Goal: Information Seeking & Learning: Learn about a topic

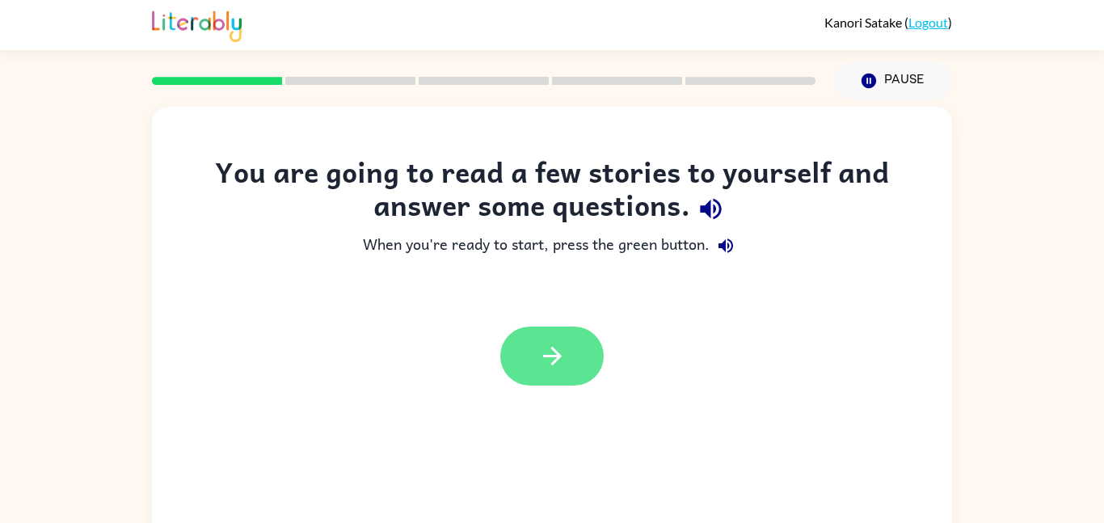
click at [546, 361] on icon "button" at bounding box center [552, 356] width 28 height 28
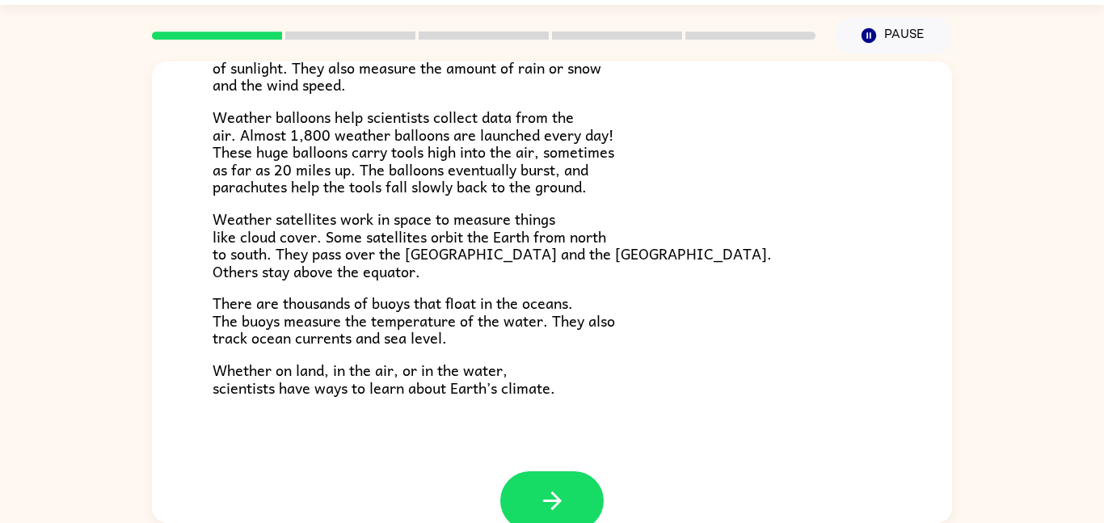
scroll to position [415, 0]
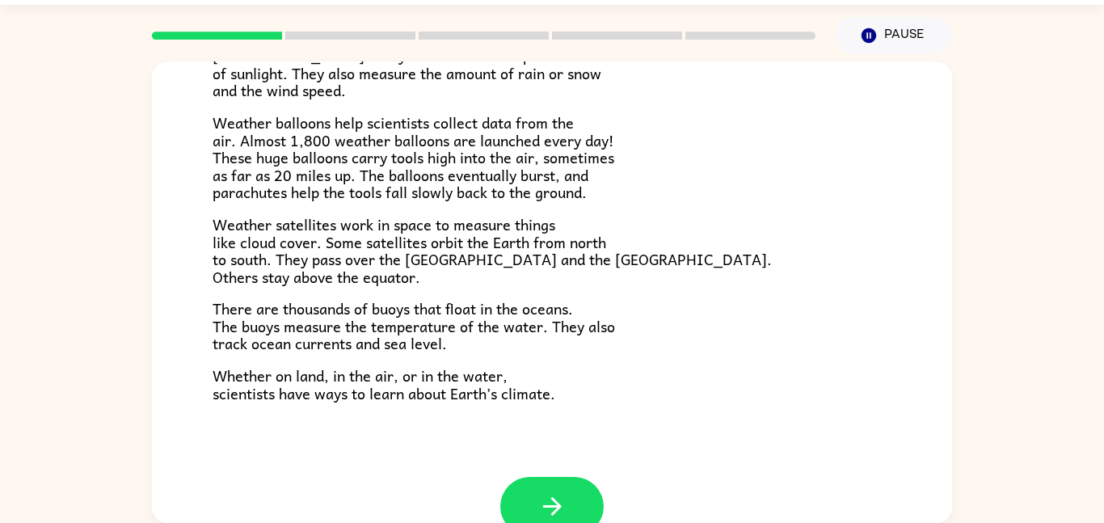
click at [603, 488] on div at bounding box center [551, 506] width 103 height 59
click at [592, 509] on button "button" at bounding box center [551, 506] width 103 height 59
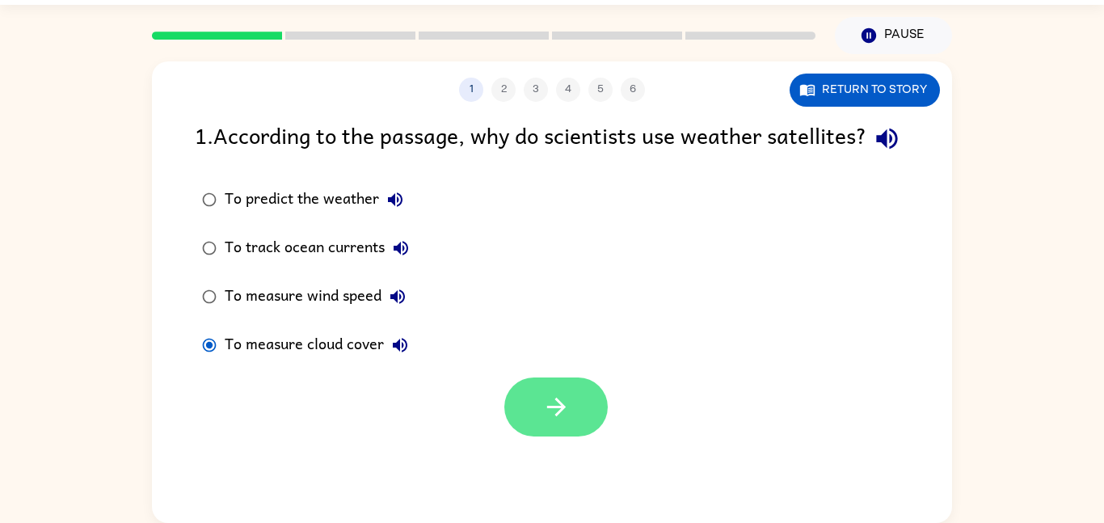
click at [600, 437] on button "button" at bounding box center [555, 407] width 103 height 59
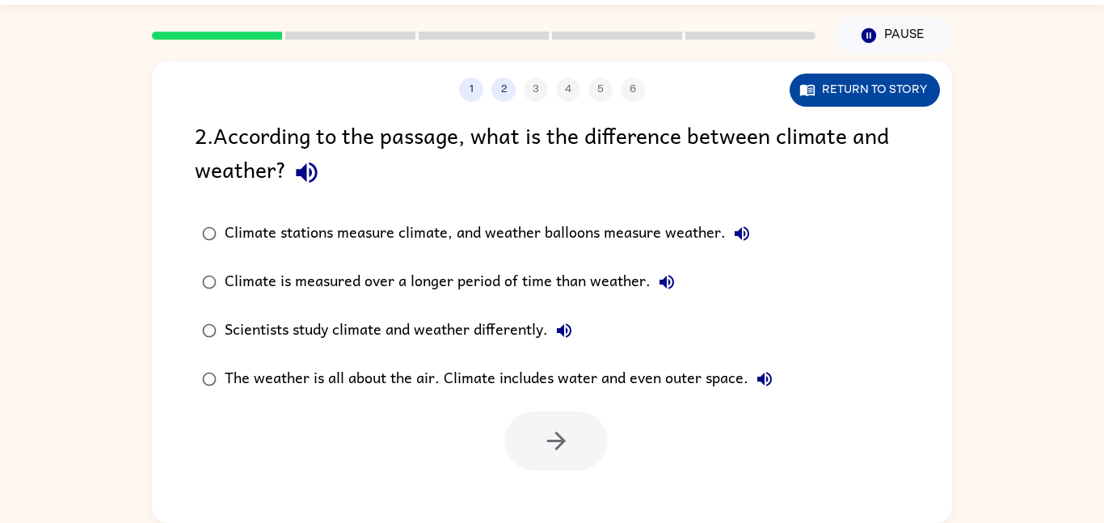
click at [901, 90] on button "Return to story" at bounding box center [865, 90] width 150 height 33
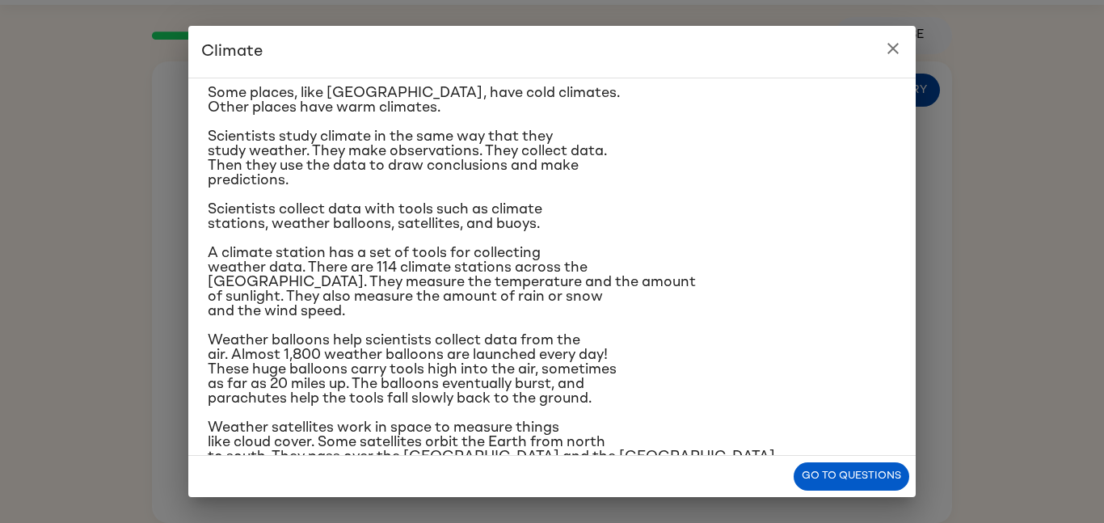
scroll to position [93, 0]
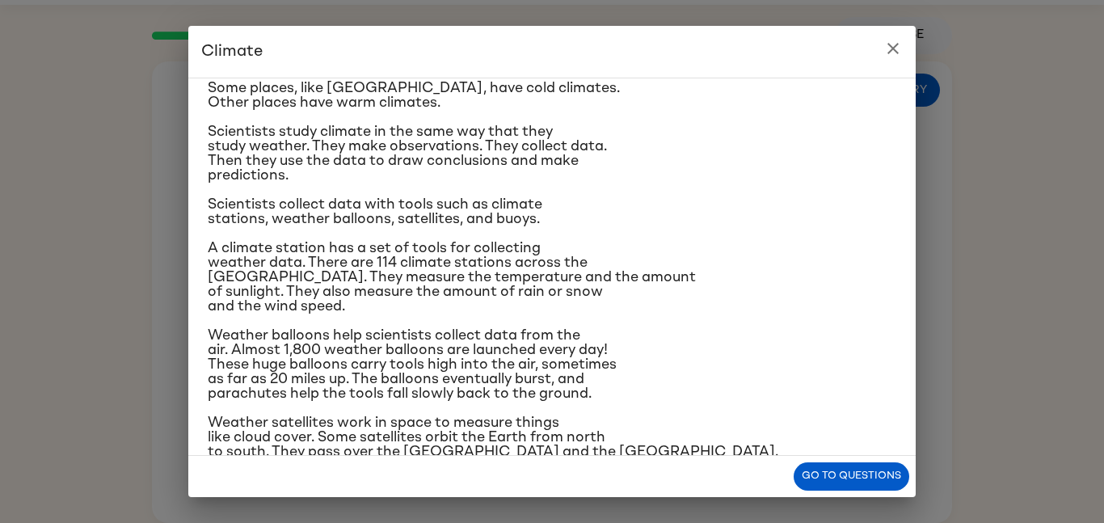
click at [205, 204] on div "Climate is the average of the weather conditions over all four seasons. Some pl…" at bounding box center [552, 267] width 728 height 378
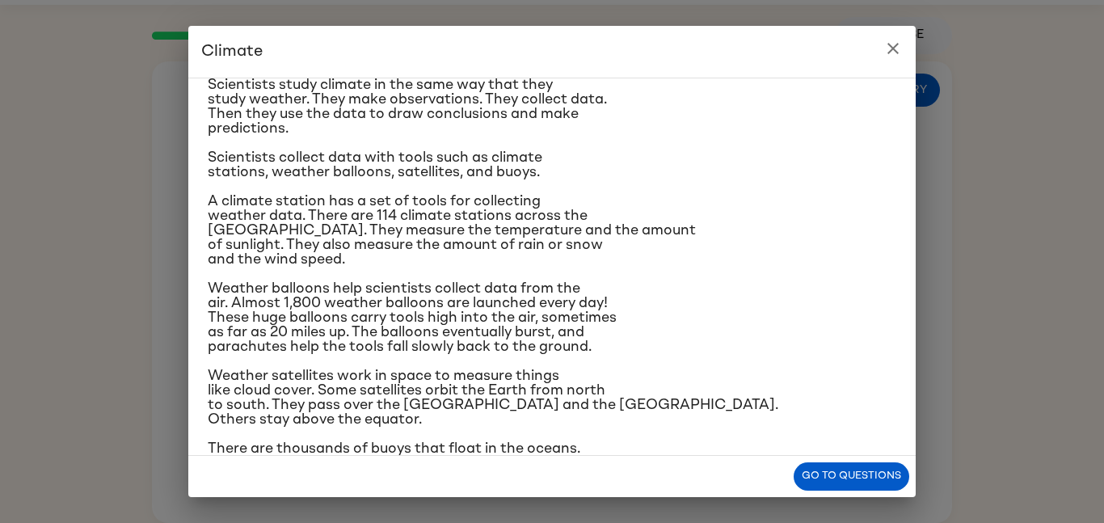
scroll to position [146, 0]
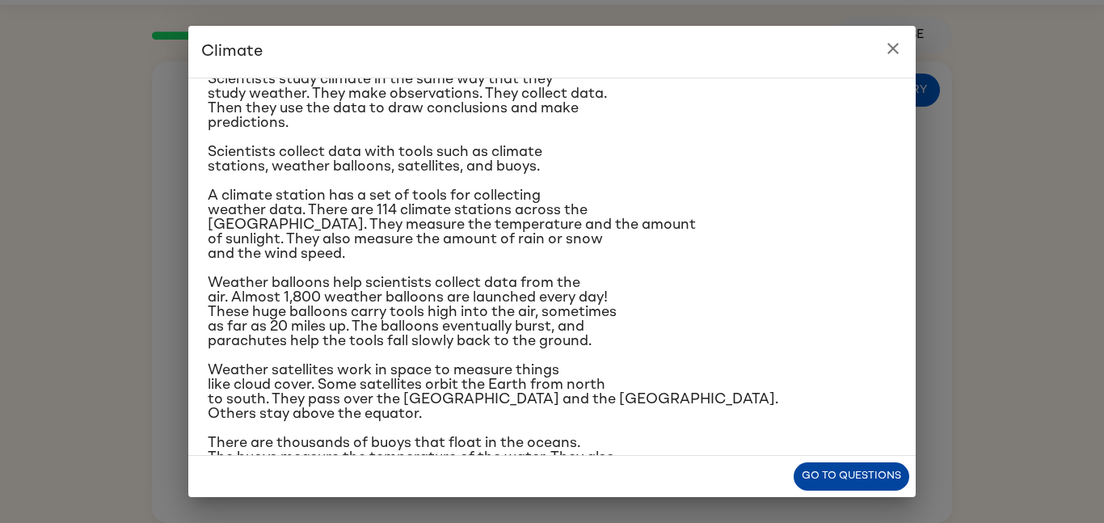
click at [867, 476] on button "Go to questions" at bounding box center [852, 476] width 116 height 28
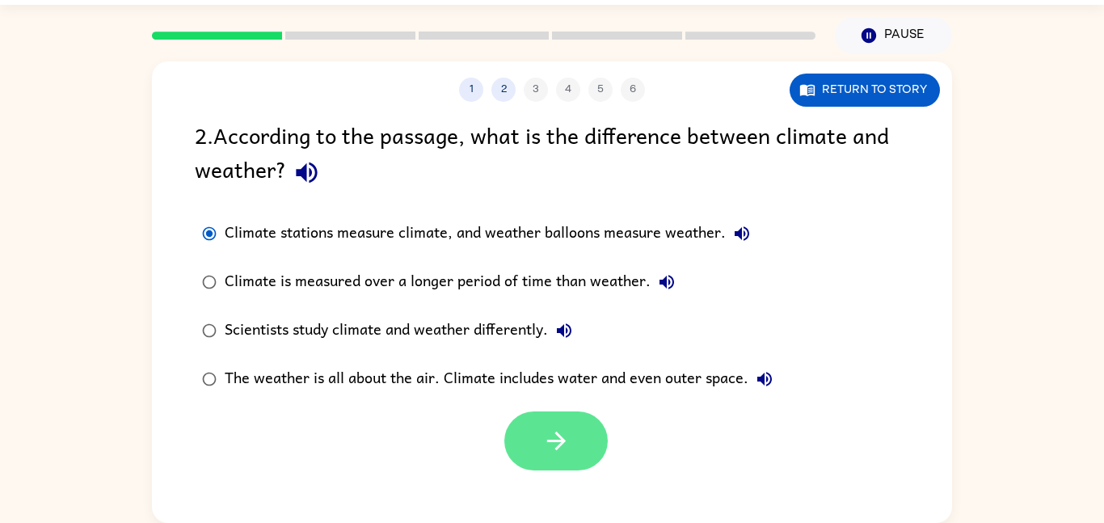
click at [584, 441] on button "button" at bounding box center [555, 440] width 103 height 59
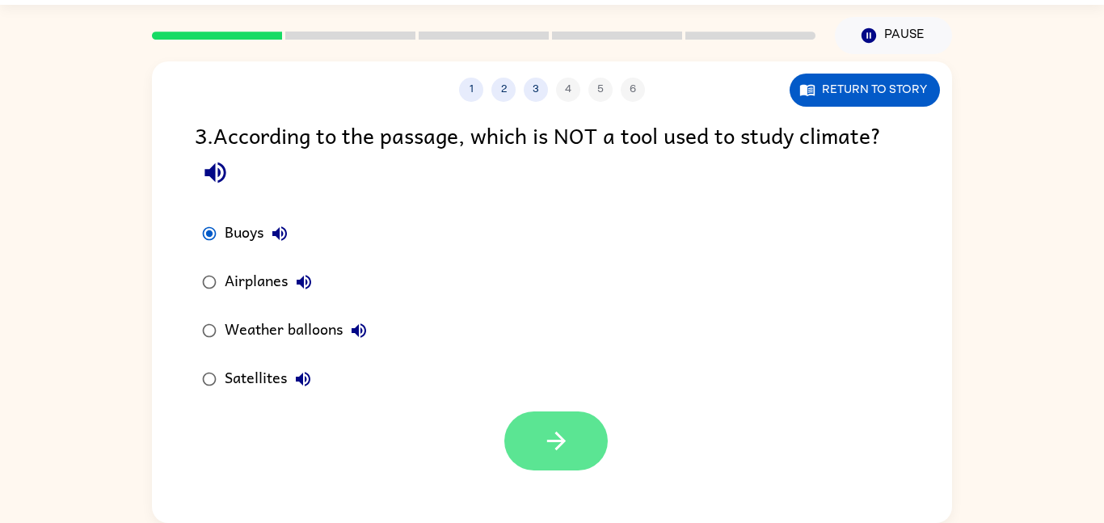
click at [565, 469] on button "button" at bounding box center [555, 440] width 103 height 59
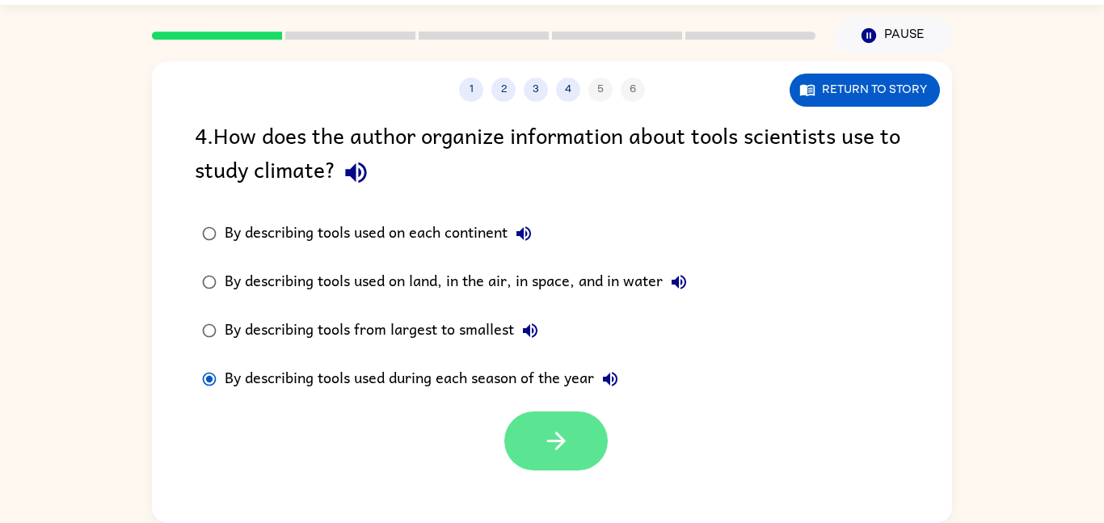
click at [550, 456] on button "button" at bounding box center [555, 440] width 103 height 59
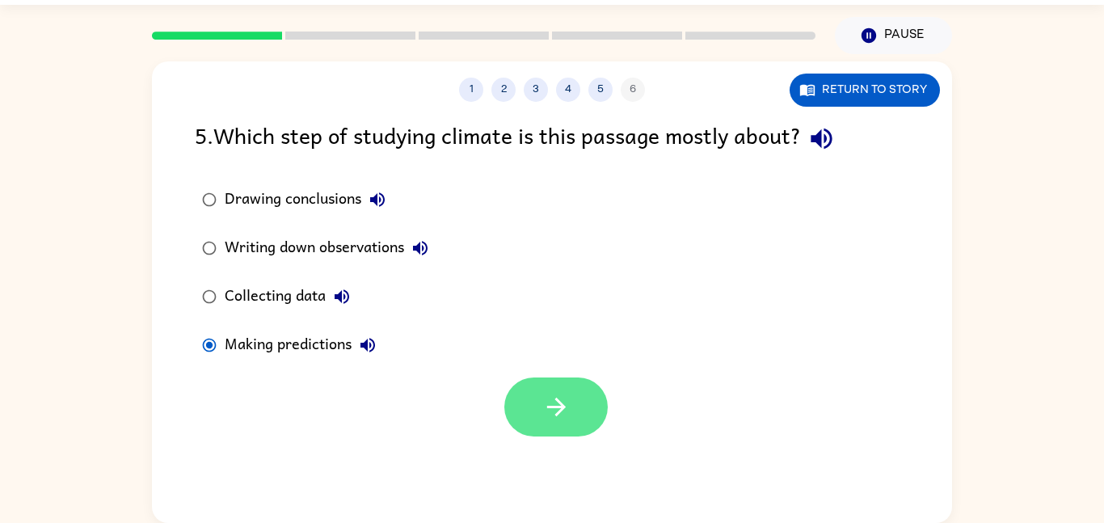
click at [575, 425] on button "button" at bounding box center [555, 407] width 103 height 59
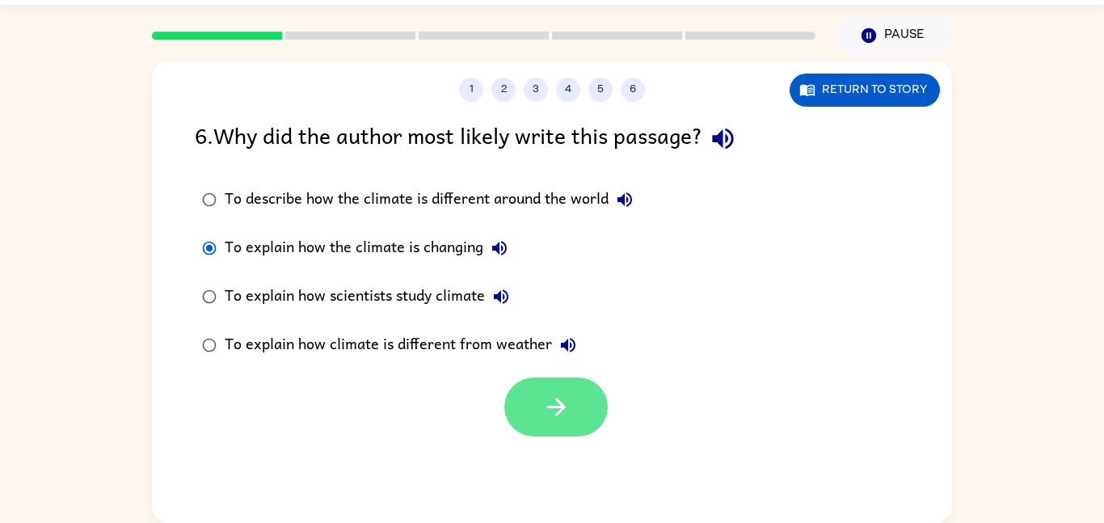
click at [551, 403] on icon "button" at bounding box center [556, 407] width 28 height 28
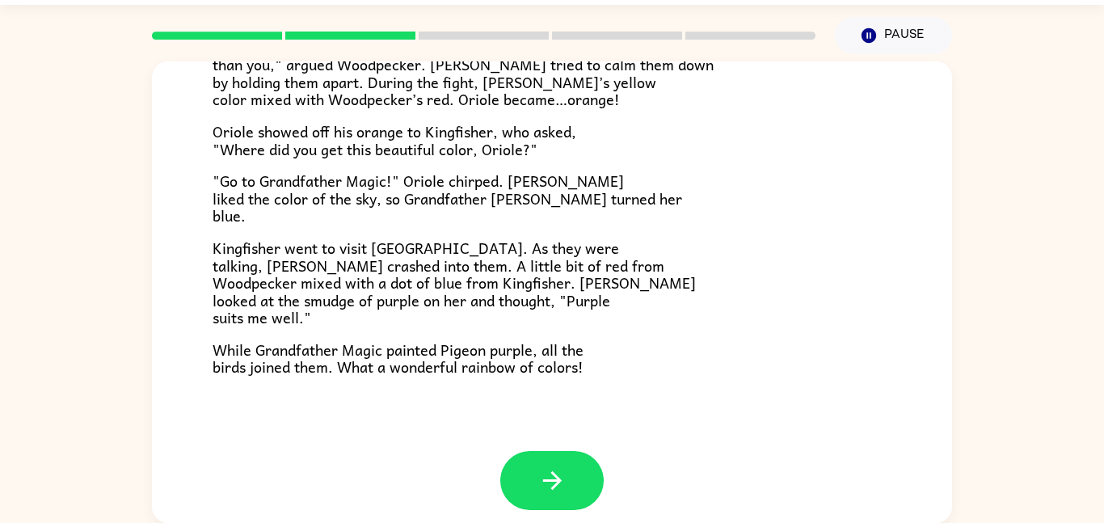
scroll to position [417, 0]
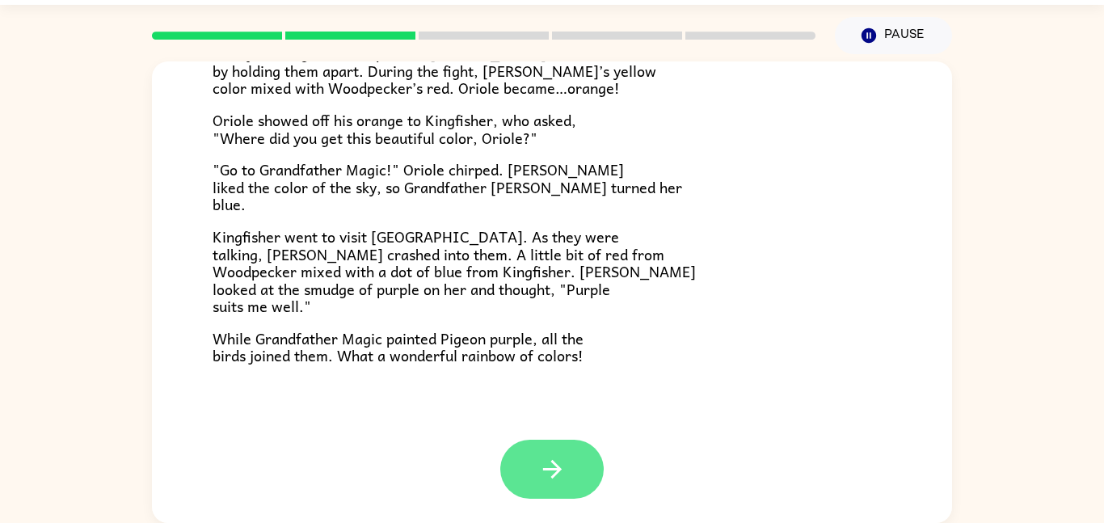
click at [543, 477] on icon "button" at bounding box center [552, 469] width 28 height 28
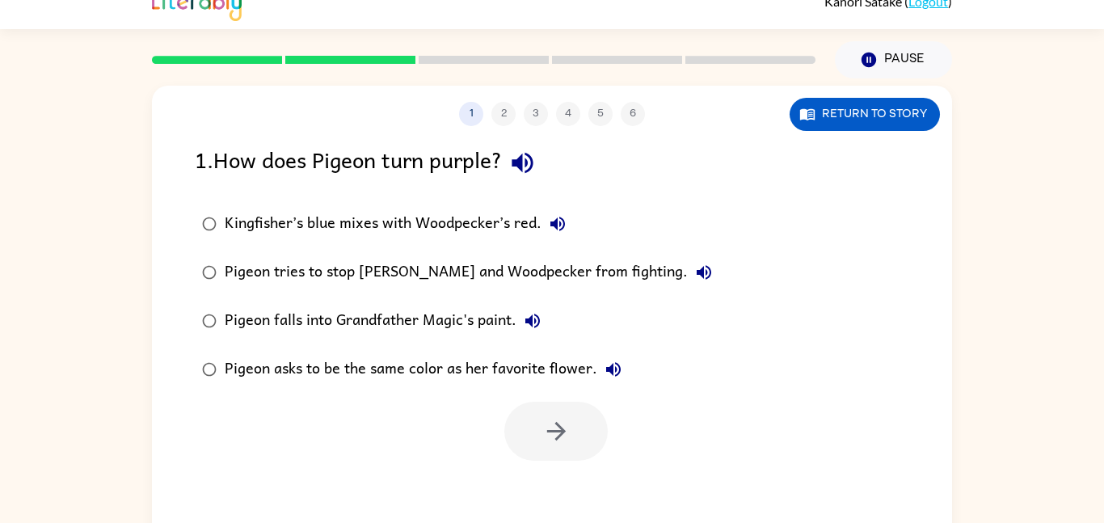
scroll to position [36, 0]
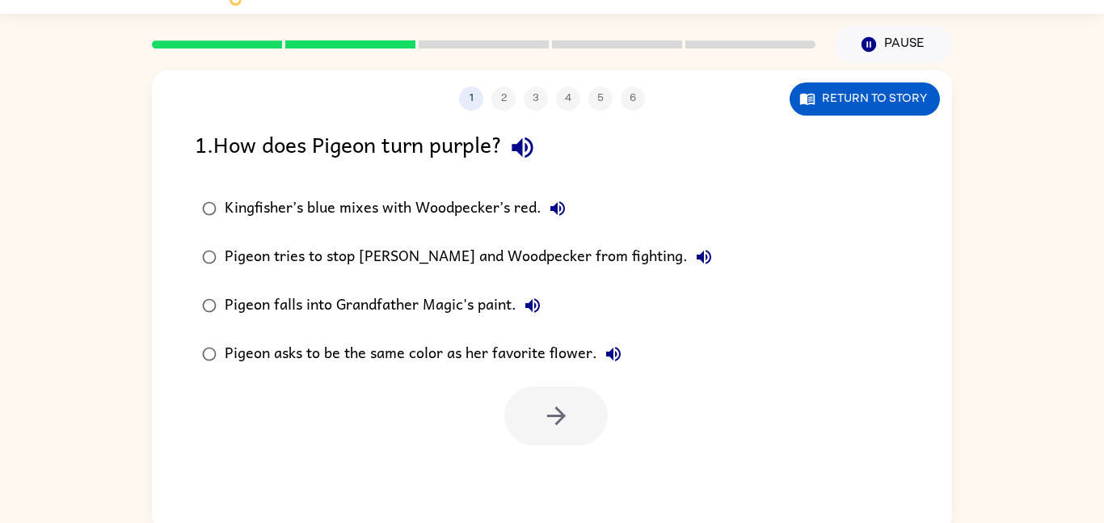
click at [500, 352] on div "Pigeon asks to be the same color as her favorite flower." at bounding box center [427, 354] width 405 height 32
click at [517, 421] on button "button" at bounding box center [555, 415] width 103 height 59
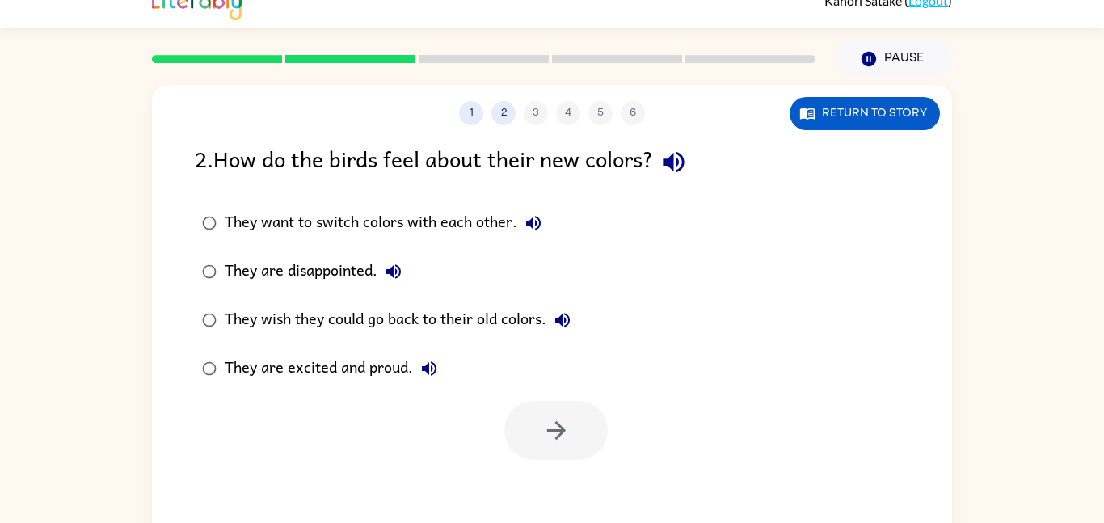
scroll to position [0, 0]
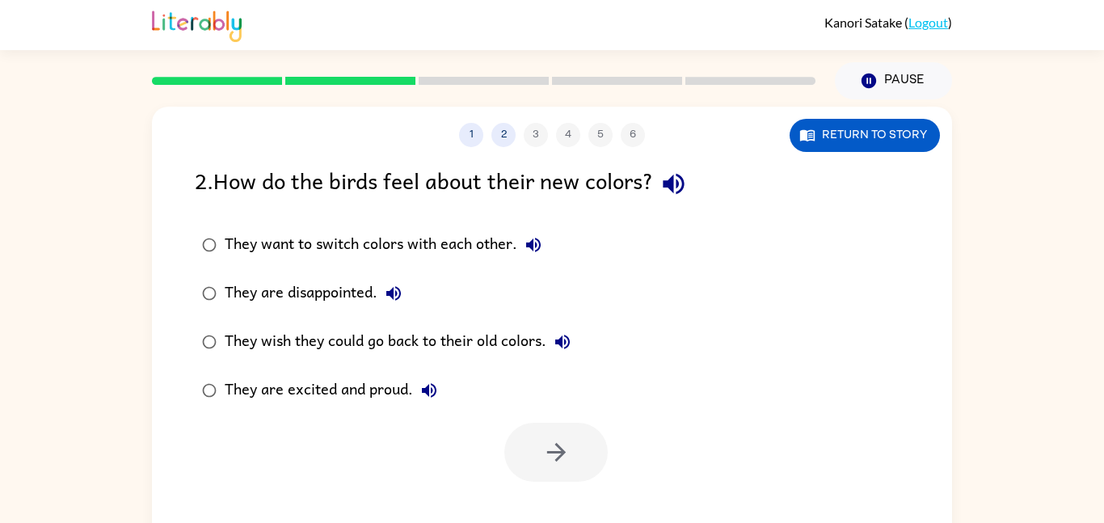
click at [340, 400] on div "They are excited and proud." at bounding box center [335, 390] width 221 height 32
click at [560, 479] on button "button" at bounding box center [555, 452] width 103 height 59
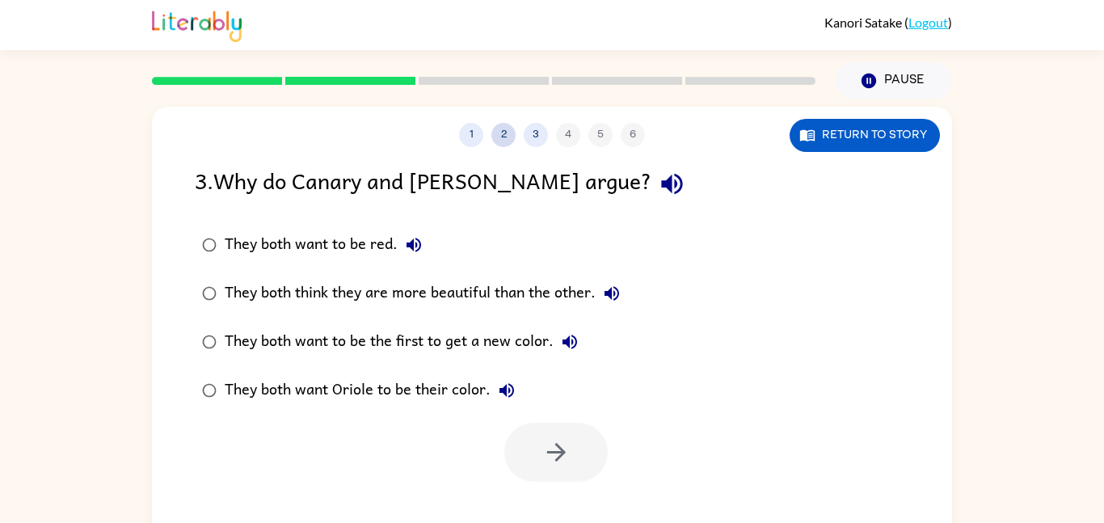
click at [504, 134] on button "2" at bounding box center [503, 135] width 24 height 24
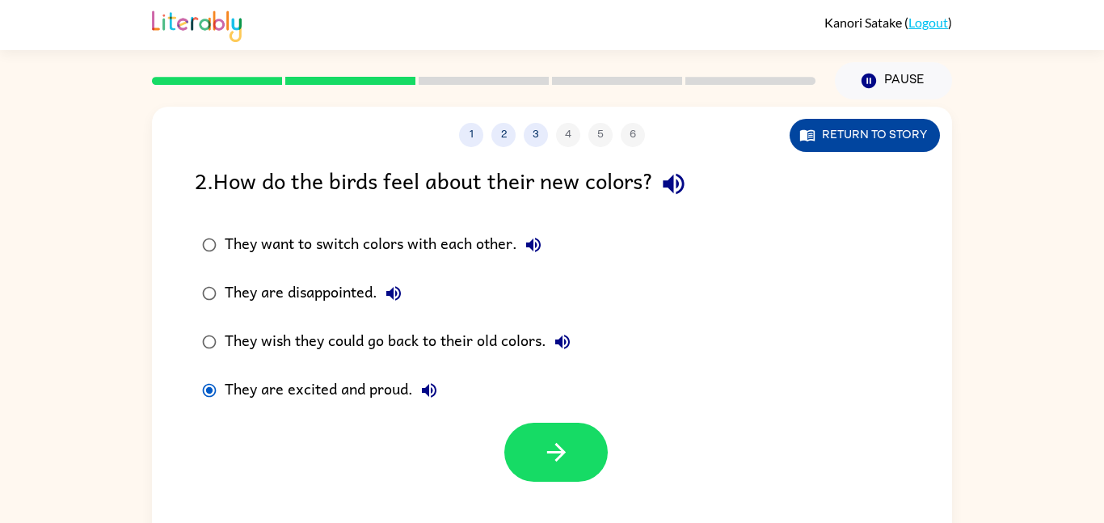
click at [913, 149] on button "Return to story" at bounding box center [865, 135] width 150 height 33
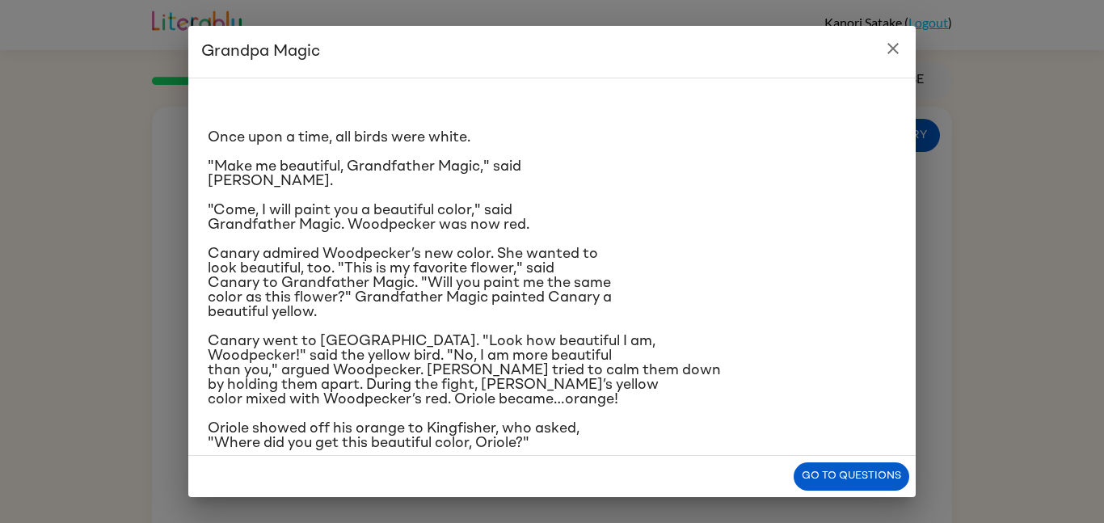
click at [884, 58] on button "close" at bounding box center [893, 48] width 32 height 32
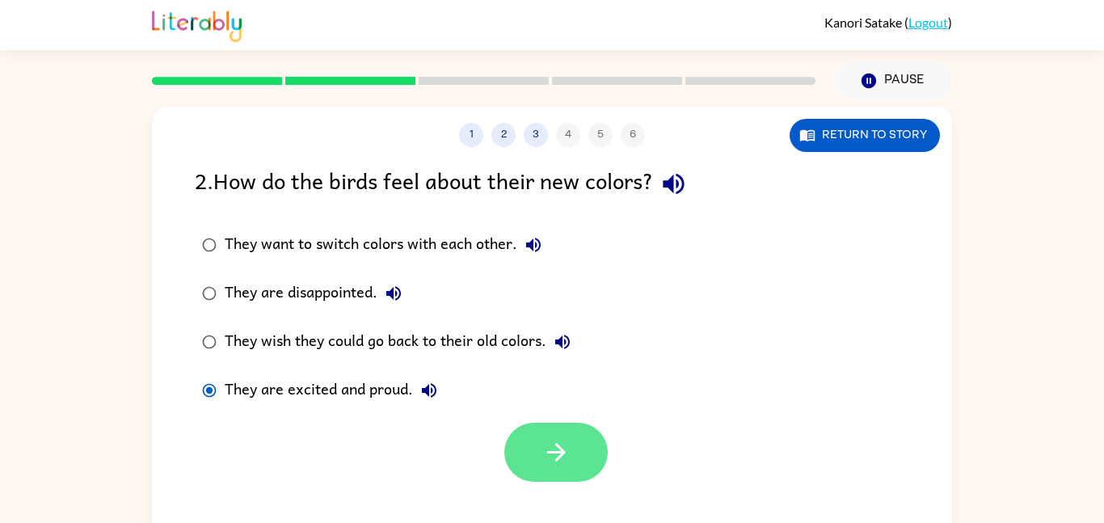
click at [567, 466] on icon "button" at bounding box center [556, 452] width 28 height 28
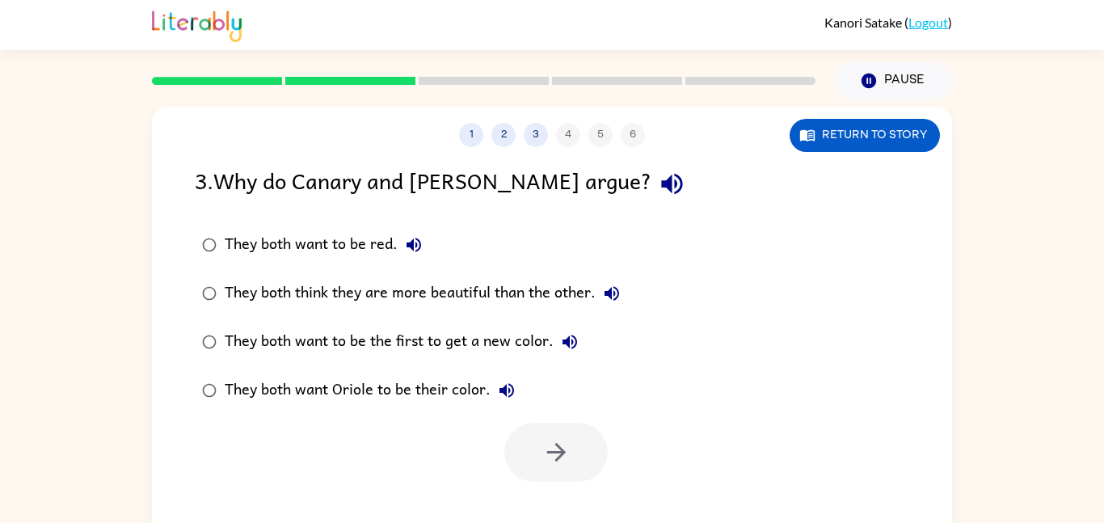
click at [408, 390] on div "They both want Oriole to be their color." at bounding box center [374, 390] width 298 height 32
click at [538, 467] on button "button" at bounding box center [555, 452] width 103 height 59
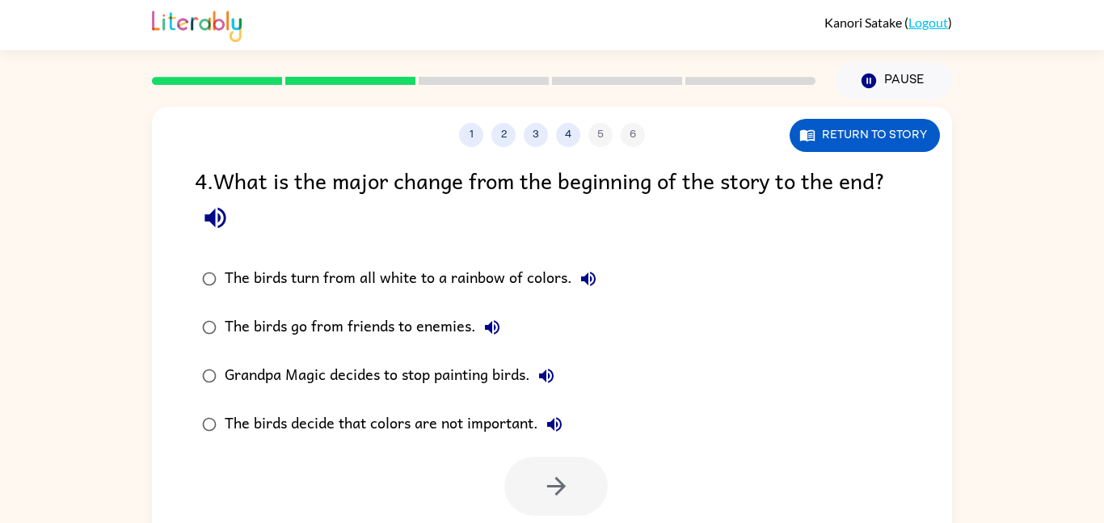
click at [361, 420] on div "The birds decide that colors are not important." at bounding box center [398, 424] width 346 height 32
click at [569, 505] on button "button" at bounding box center [555, 486] width 103 height 59
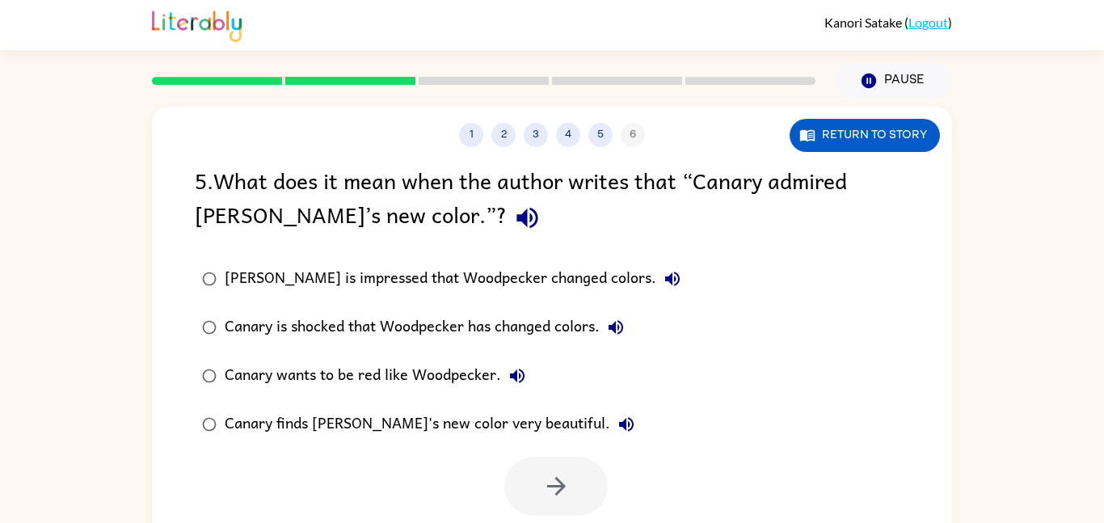
click at [432, 373] on div "Canary wants to be red like Woodpecker." at bounding box center [379, 376] width 309 height 32
click at [521, 479] on button "button" at bounding box center [555, 486] width 103 height 59
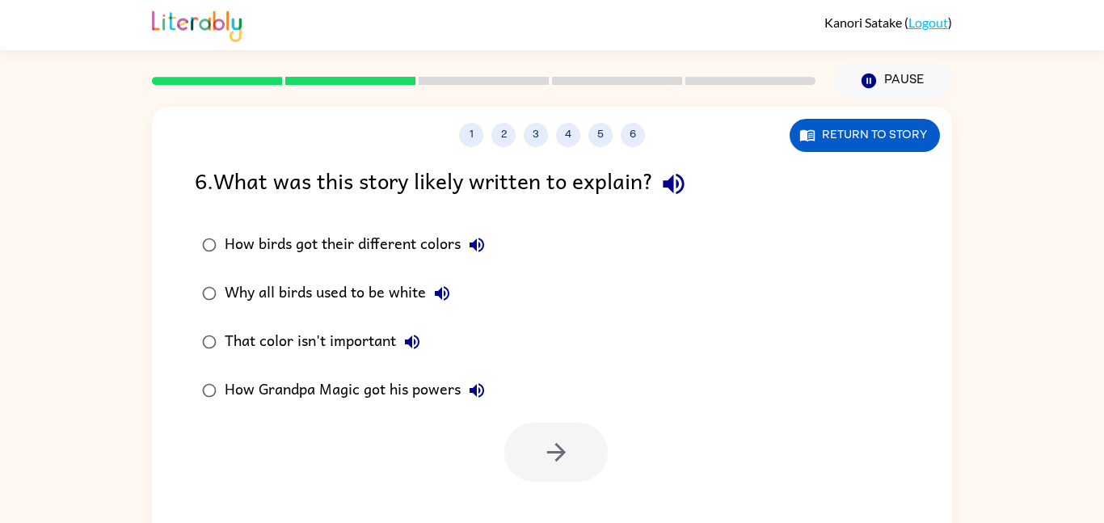
click at [359, 390] on div "How Grandpa Magic got his powers" at bounding box center [359, 390] width 268 height 32
click at [361, 347] on div "That color isn't important" at bounding box center [327, 342] width 204 height 32
click at [568, 472] on button "button" at bounding box center [555, 452] width 103 height 59
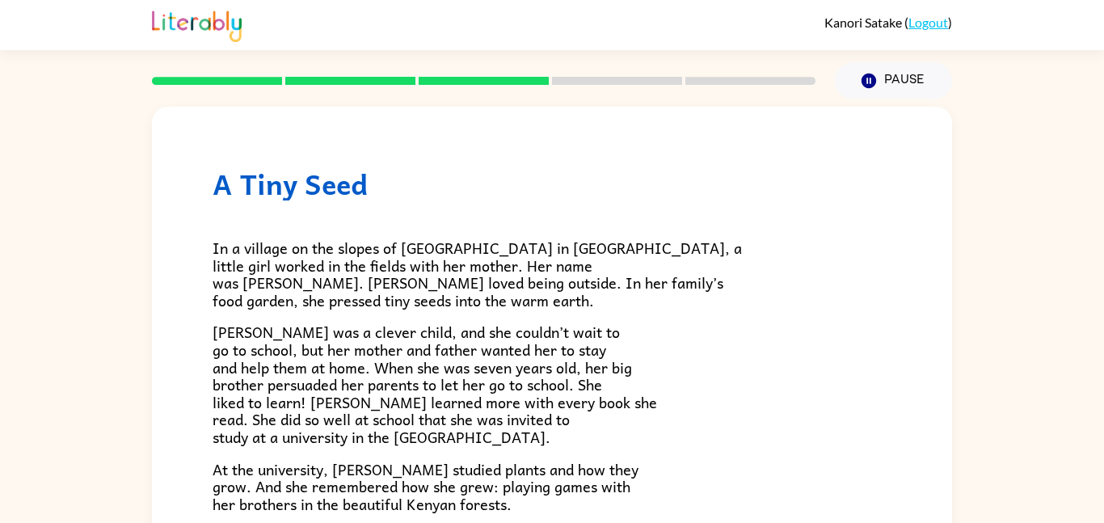
click at [373, 74] on div at bounding box center [483, 81] width 683 height 57
click at [389, 78] on rect at bounding box center [350, 81] width 130 height 8
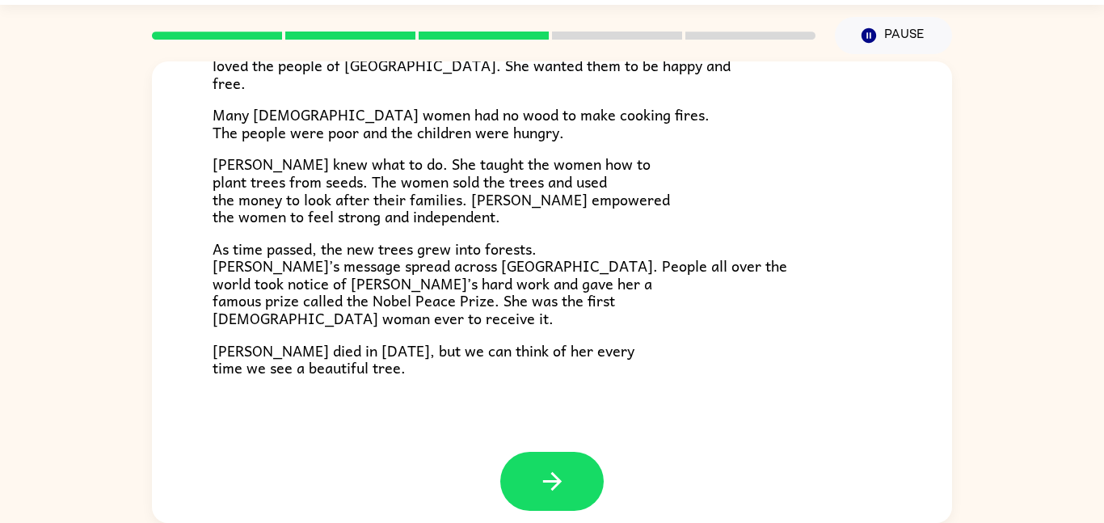
scroll to position [455, 0]
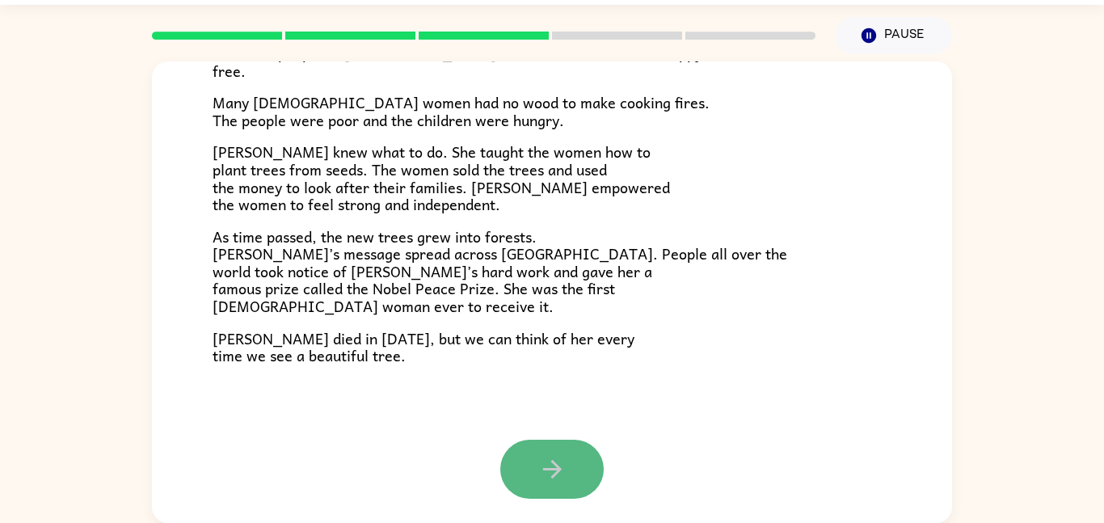
click at [568, 470] on button "button" at bounding box center [551, 469] width 103 height 59
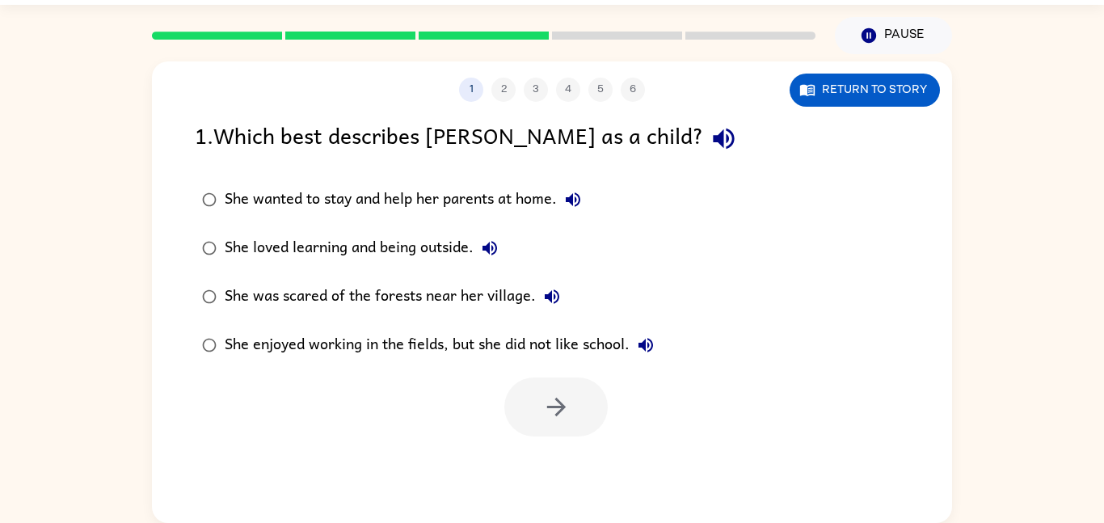
scroll to position [0, 0]
click at [361, 255] on div "She loved learning and being outside." at bounding box center [365, 248] width 281 height 32
click at [562, 415] on icon "button" at bounding box center [556, 407] width 28 height 28
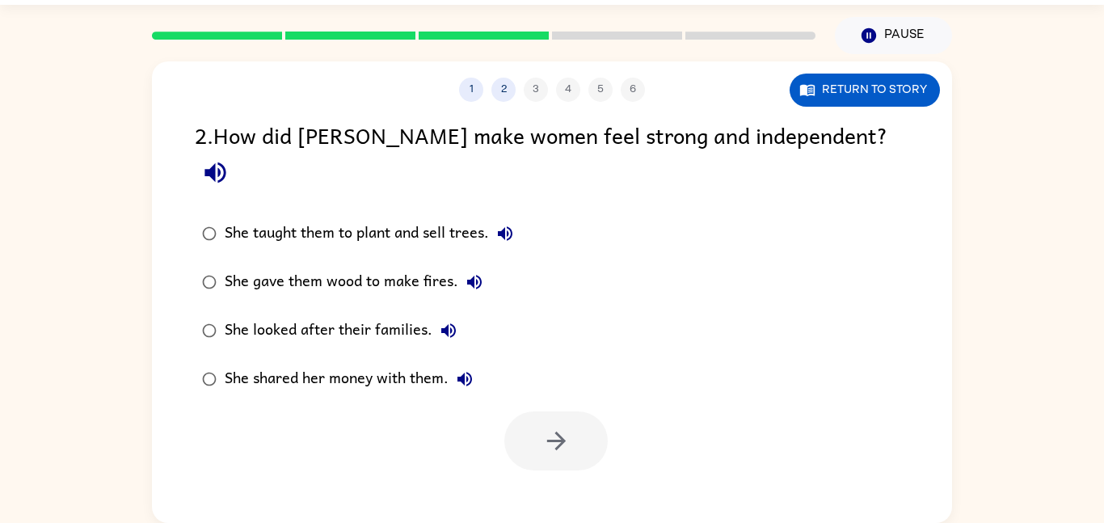
click at [266, 217] on div "She taught them to plant and sell trees." at bounding box center [373, 233] width 297 height 32
click at [532, 411] on button "button" at bounding box center [555, 440] width 103 height 59
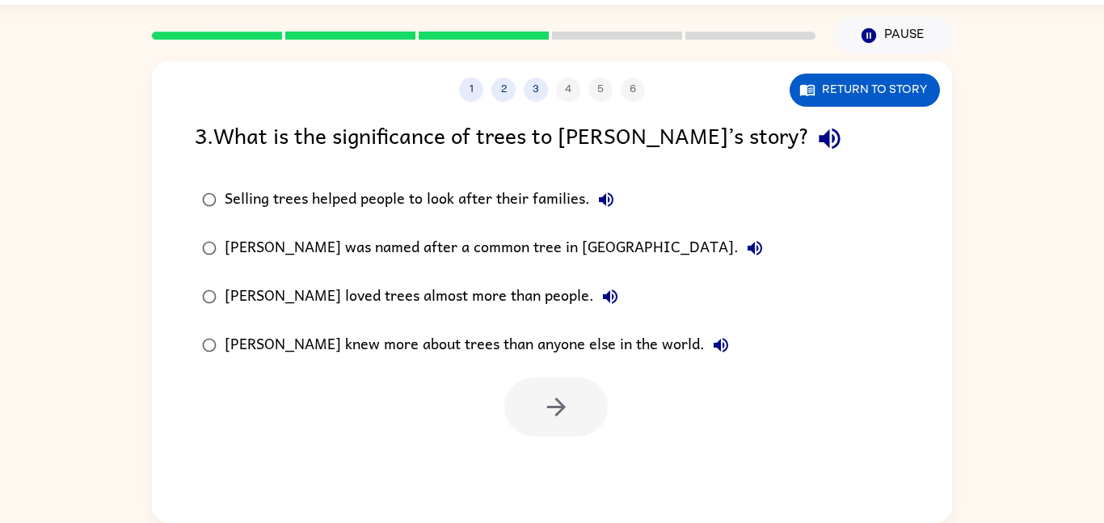
click at [329, 256] on div "[PERSON_NAME] was named after a common tree in [GEOGRAPHIC_DATA]." at bounding box center [498, 248] width 546 height 32
click at [413, 205] on div "Selling trees helped people to look after their families." at bounding box center [424, 200] width 398 height 32
click at [547, 411] on icon "button" at bounding box center [556, 407] width 28 height 28
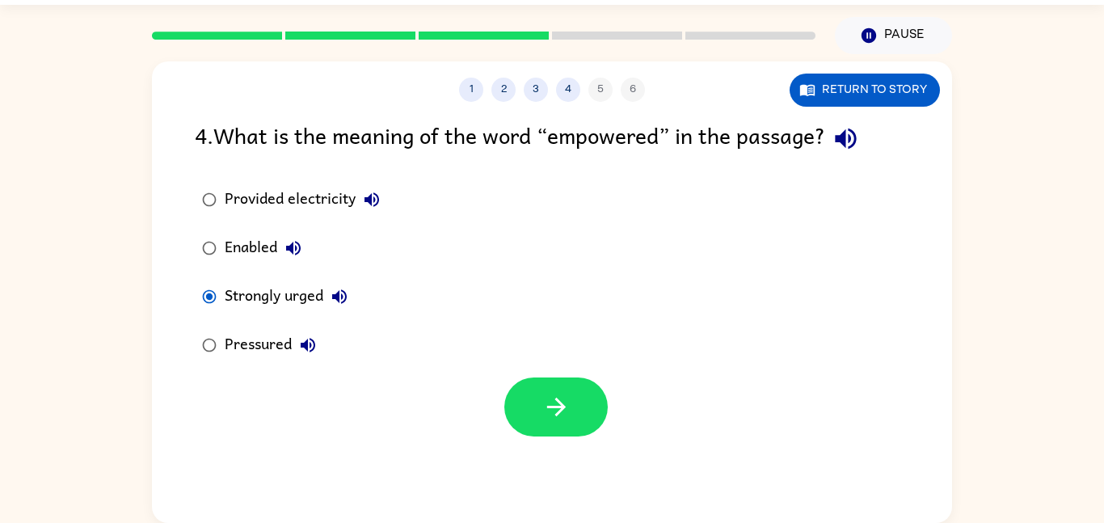
click at [580, 441] on div "1 2 3 4 5 6 Return to story 4 . What is the meaning of the word “empowered” in …" at bounding box center [552, 292] width 800 height 462
click at [570, 420] on icon "button" at bounding box center [556, 407] width 28 height 28
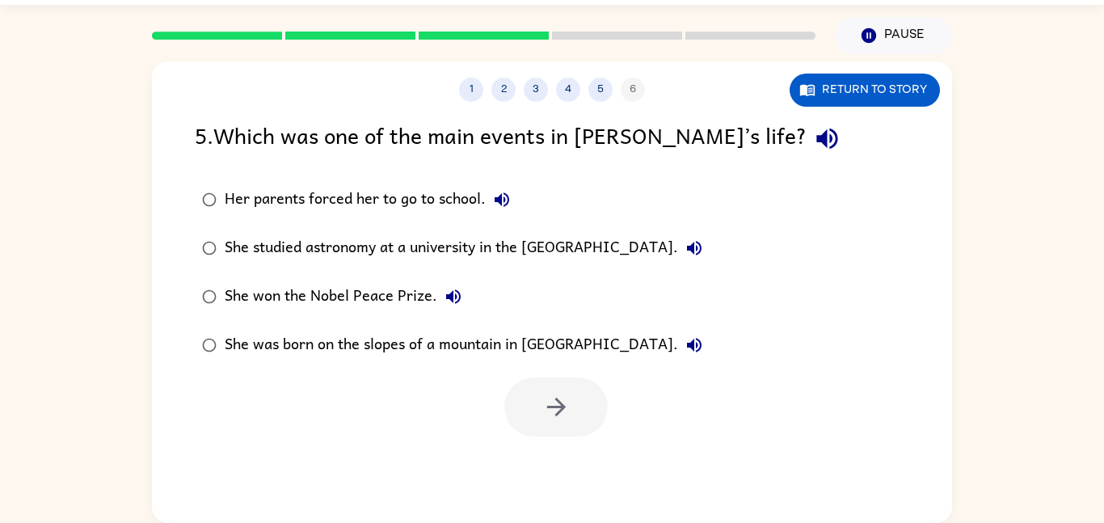
click at [379, 288] on div "She won the Nobel Peace Prize." at bounding box center [347, 297] width 245 height 32
click at [557, 413] on icon "button" at bounding box center [555, 407] width 19 height 19
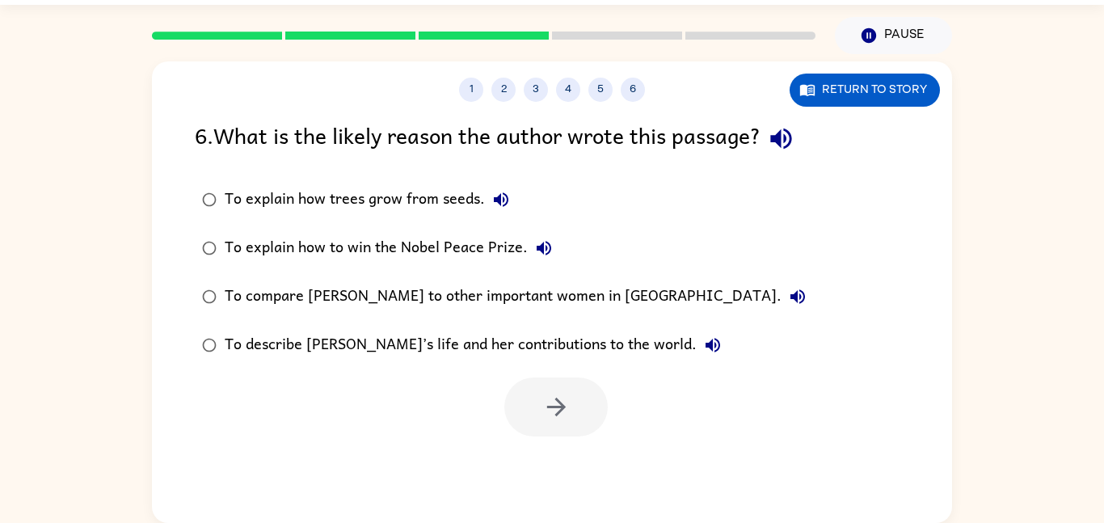
click at [460, 302] on div "To compare [PERSON_NAME] to other important women in [GEOGRAPHIC_DATA]." at bounding box center [519, 297] width 589 height 32
click at [446, 363] on label "To describe [PERSON_NAME]’s life and her contributions to the world." at bounding box center [504, 345] width 636 height 49
click at [620, 413] on div at bounding box center [552, 402] width 800 height 67
click at [475, 353] on div "To describe [PERSON_NAME]’s life and her contributions to the world." at bounding box center [477, 345] width 504 height 32
click at [511, 385] on div at bounding box center [555, 407] width 103 height 59
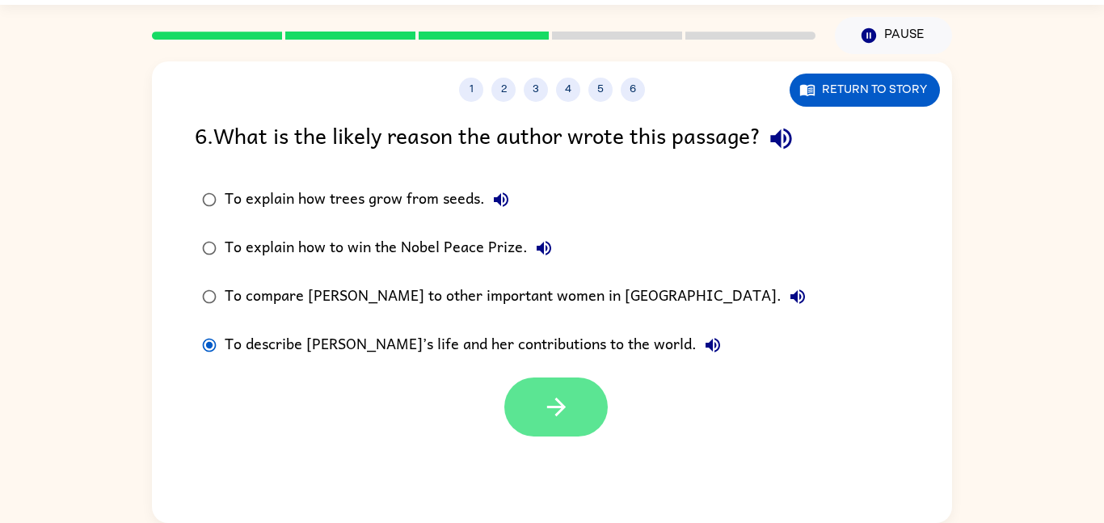
click at [540, 406] on button "button" at bounding box center [555, 407] width 103 height 59
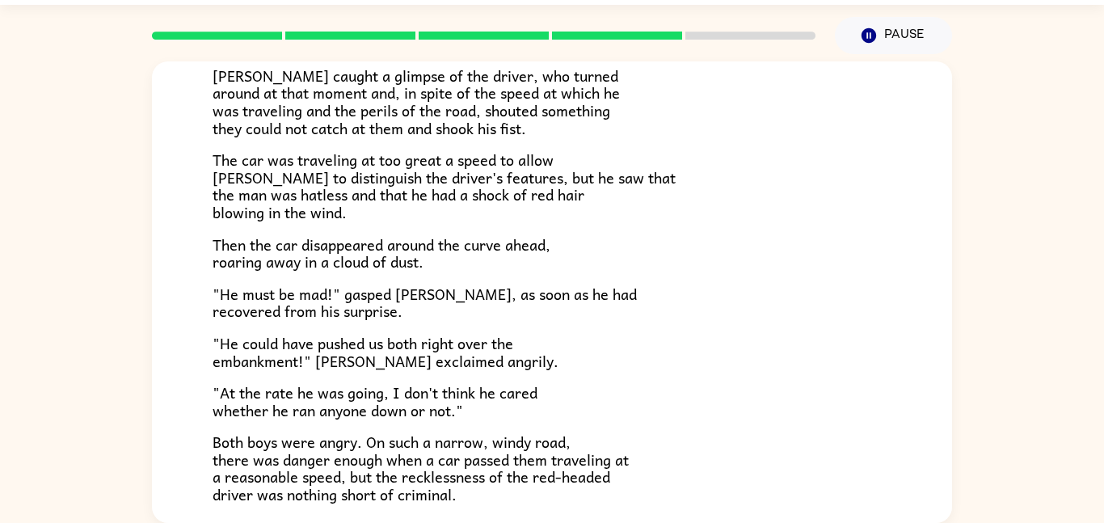
scroll to position [449, 0]
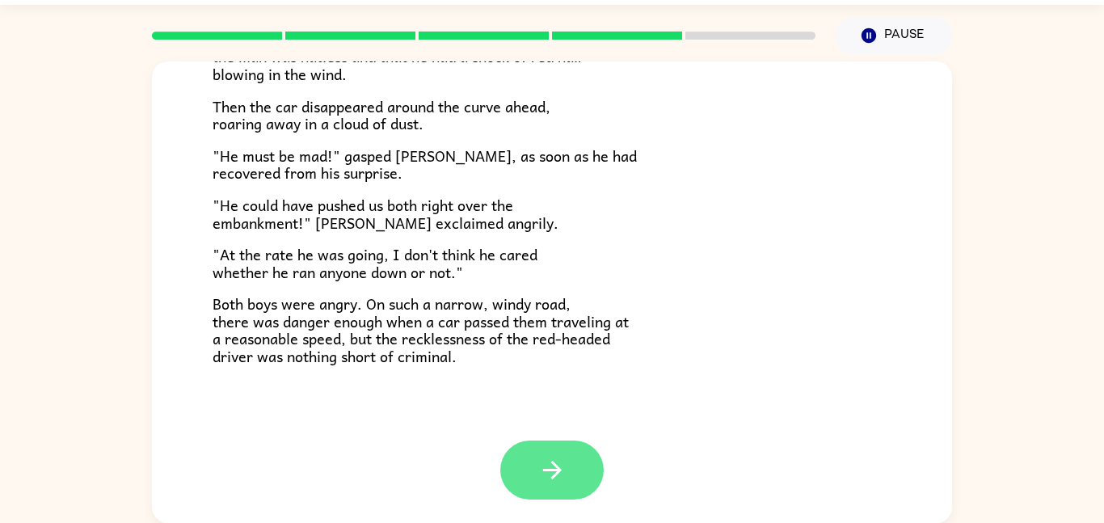
click at [548, 466] on icon "button" at bounding box center [552, 470] width 28 height 28
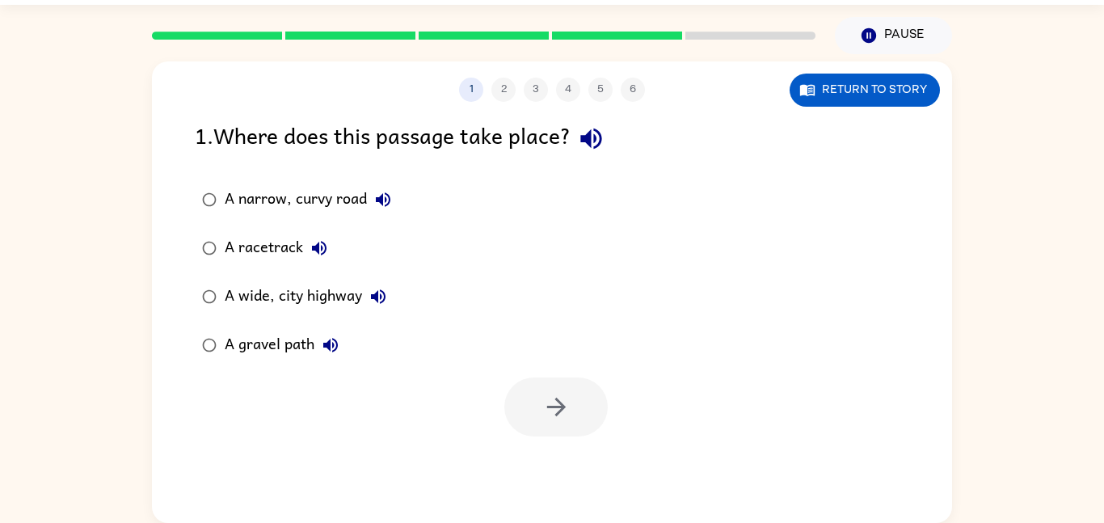
scroll to position [0, 0]
click at [258, 246] on div "A racetrack" at bounding box center [280, 248] width 111 height 32
click at [594, 396] on button "button" at bounding box center [555, 407] width 103 height 59
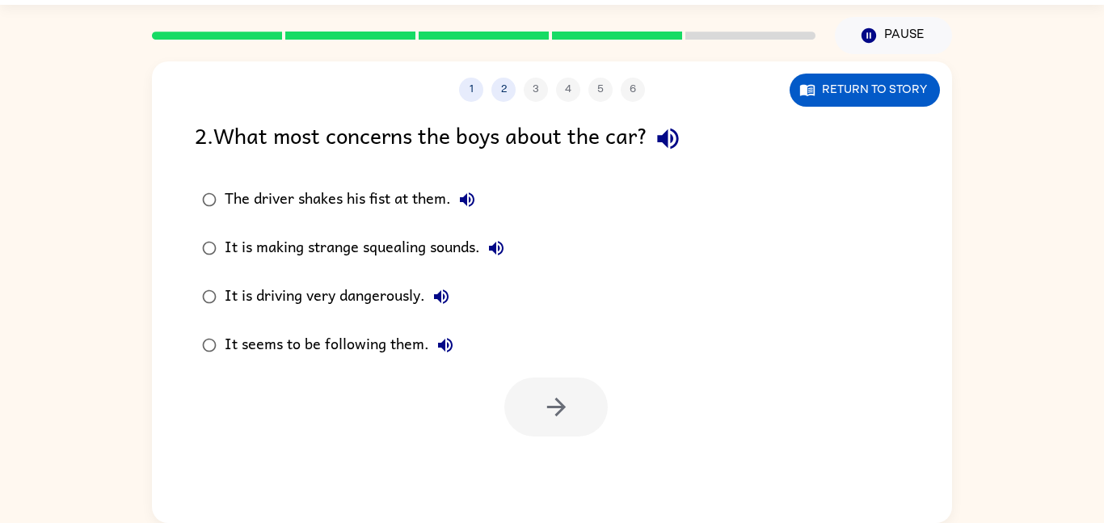
click at [375, 310] on div "It is driving very dangerously." at bounding box center [341, 297] width 233 height 32
click at [409, 234] on div "It is making strange squealing sounds." at bounding box center [369, 248] width 288 height 32
click at [471, 94] on button "1" at bounding box center [471, 90] width 24 height 24
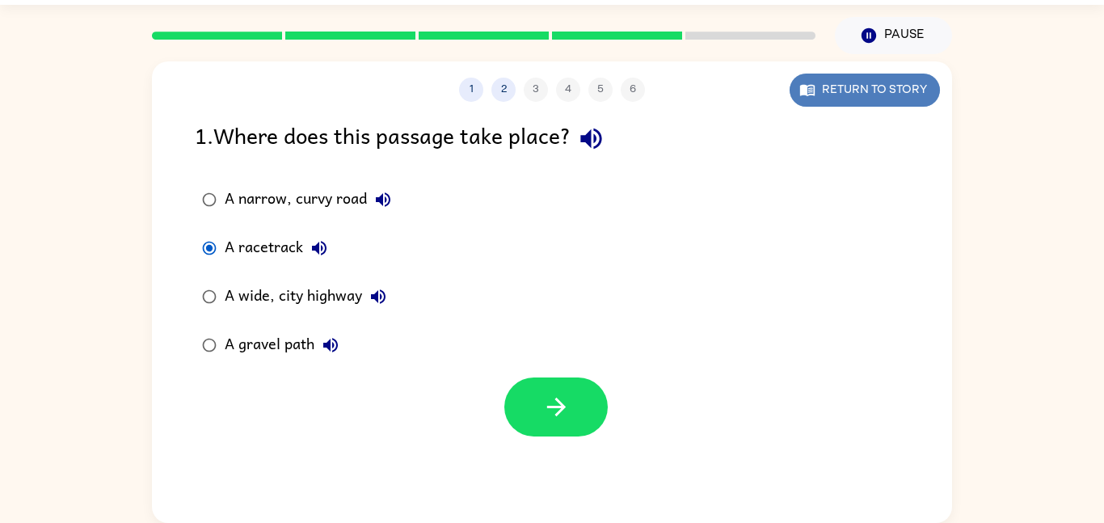
click at [821, 102] on button "Return to story" at bounding box center [865, 90] width 150 height 33
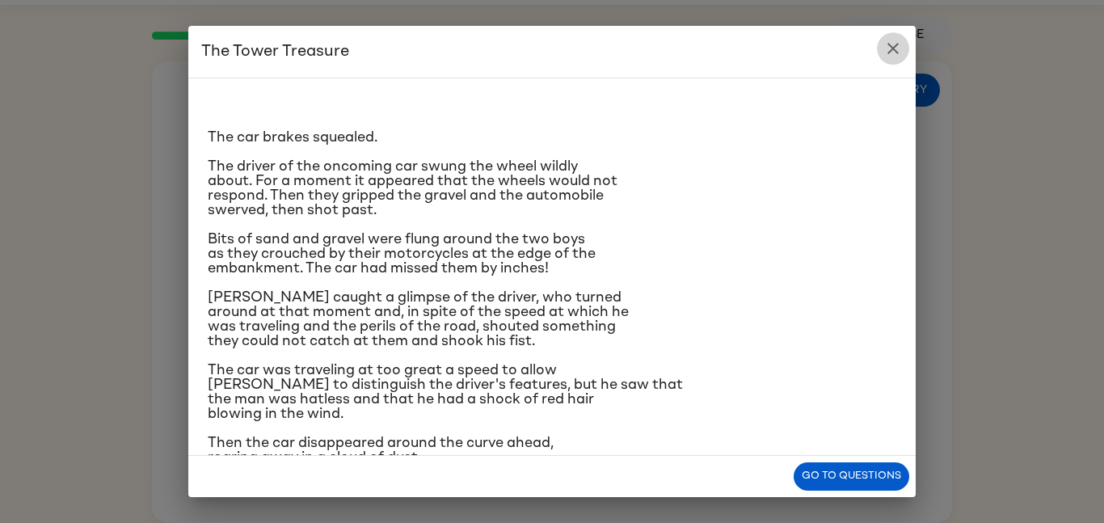
click at [902, 45] on icon "close" at bounding box center [893, 48] width 19 height 19
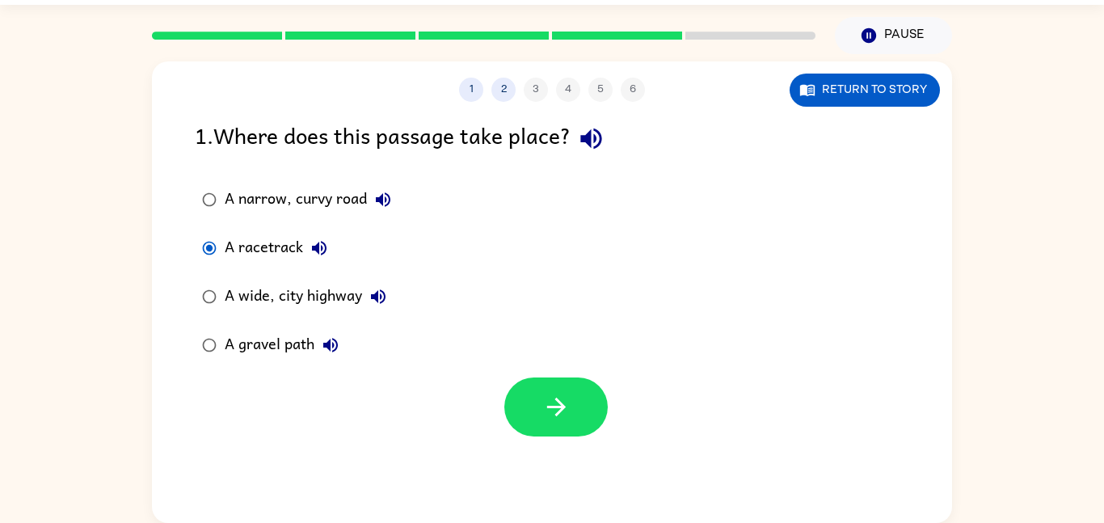
click at [274, 340] on div "A gravel path" at bounding box center [286, 345] width 122 height 32
click at [542, 412] on icon "button" at bounding box center [556, 407] width 28 height 28
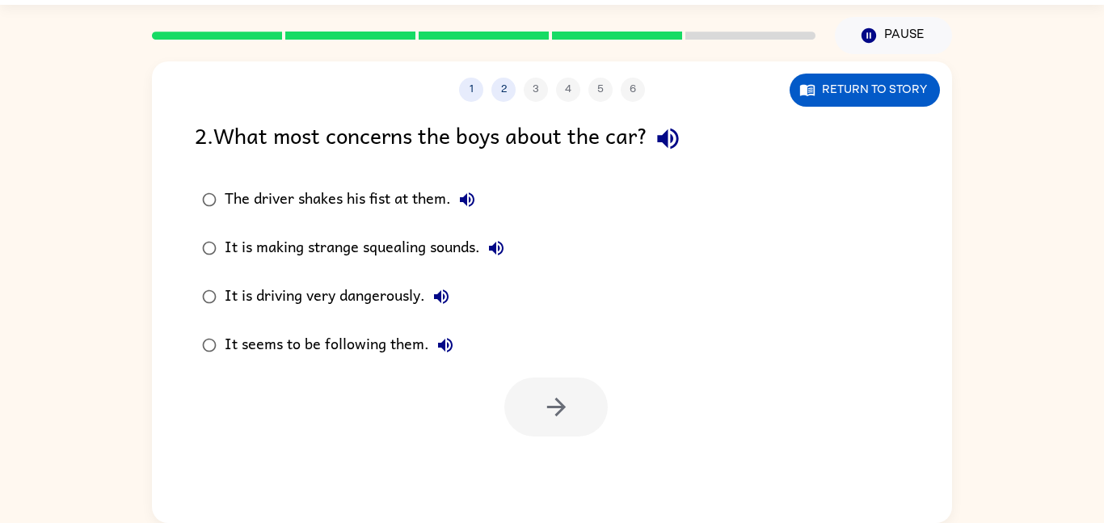
click at [362, 244] on div "It is making strange squealing sounds." at bounding box center [369, 248] width 288 height 32
click at [587, 390] on button "button" at bounding box center [555, 407] width 103 height 59
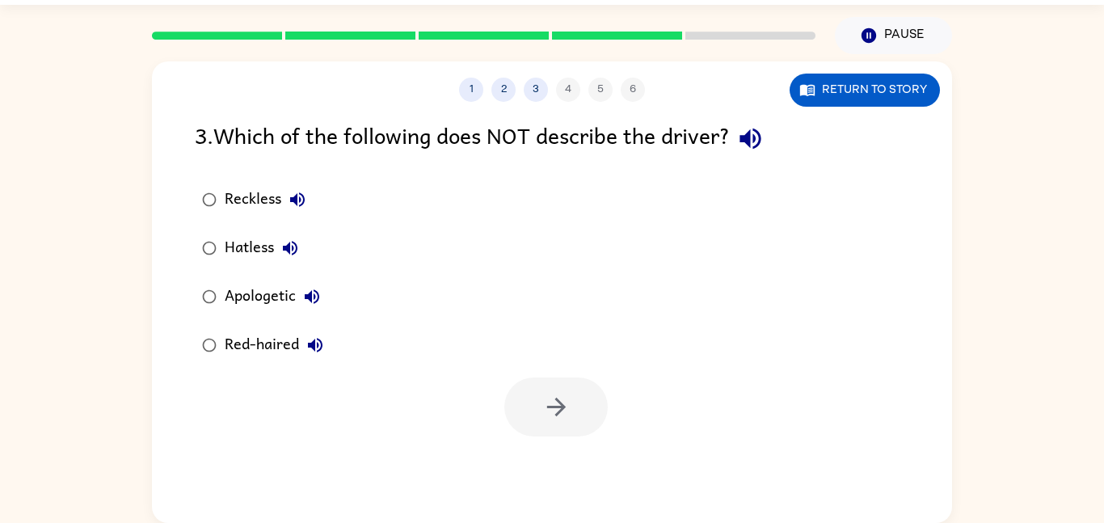
click at [260, 289] on div "Apologetic" at bounding box center [276, 297] width 103 height 32
click at [571, 410] on button "button" at bounding box center [555, 407] width 103 height 59
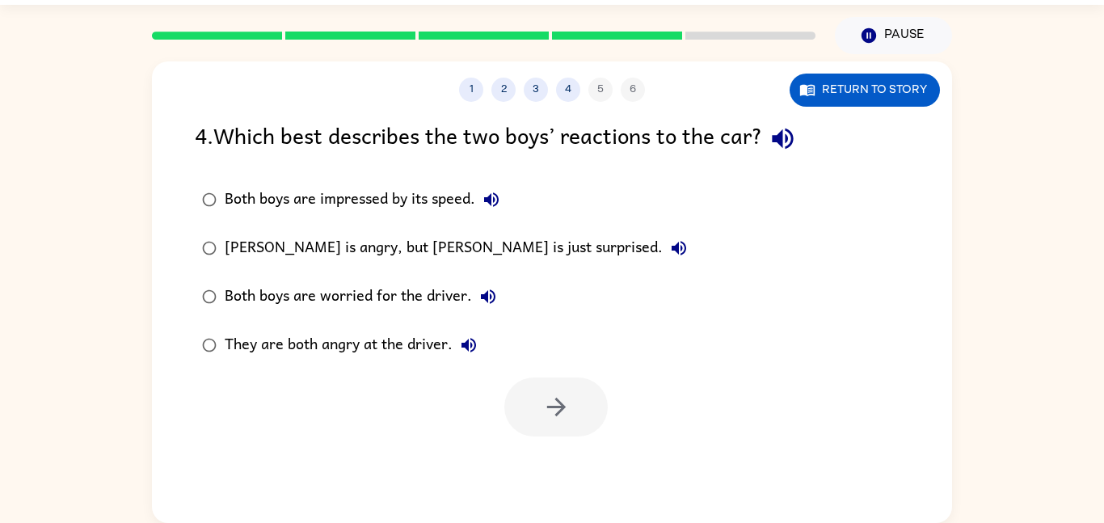
click at [344, 296] on div "Both boys are worried for the driver." at bounding box center [365, 297] width 280 height 32
click at [391, 254] on div "[PERSON_NAME] is angry, but [PERSON_NAME] is just surprised." at bounding box center [460, 248] width 470 height 32
click at [544, 399] on icon "button" at bounding box center [556, 407] width 28 height 28
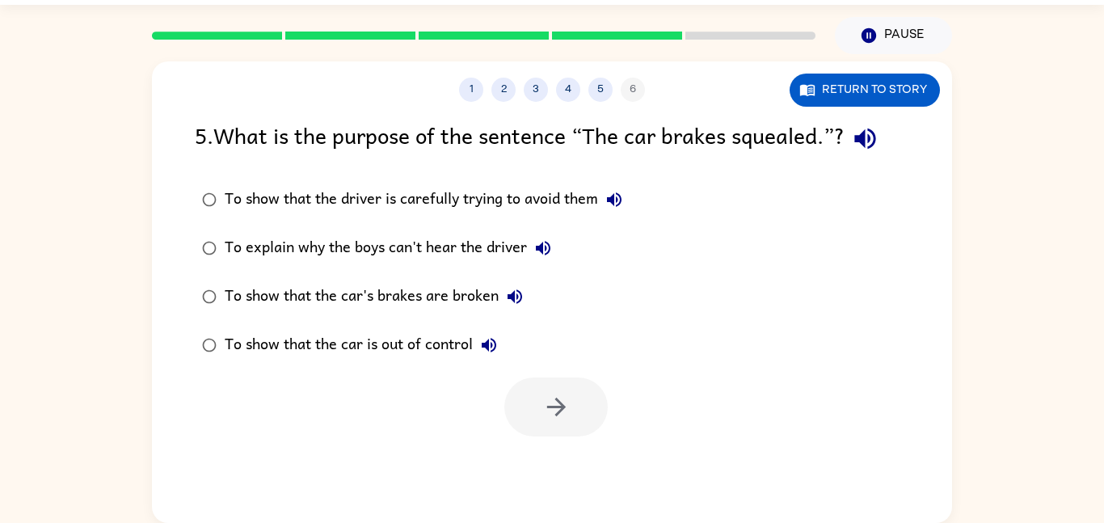
click at [340, 214] on div "To show that the driver is carefully trying to avoid them" at bounding box center [428, 200] width 406 height 32
click at [552, 413] on icon "button" at bounding box center [556, 407] width 28 height 28
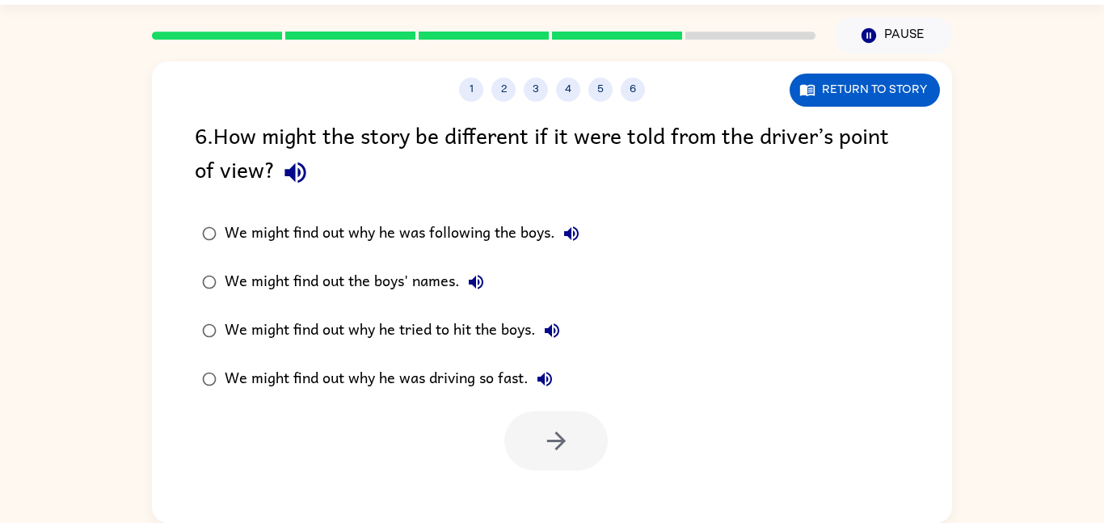
click at [423, 334] on div "We might find out why he tried to hit the boys." at bounding box center [397, 330] width 344 height 32
click at [440, 372] on div "We might find out why he was driving so fast." at bounding box center [393, 379] width 336 height 32
click at [542, 427] on icon "button" at bounding box center [556, 441] width 28 height 28
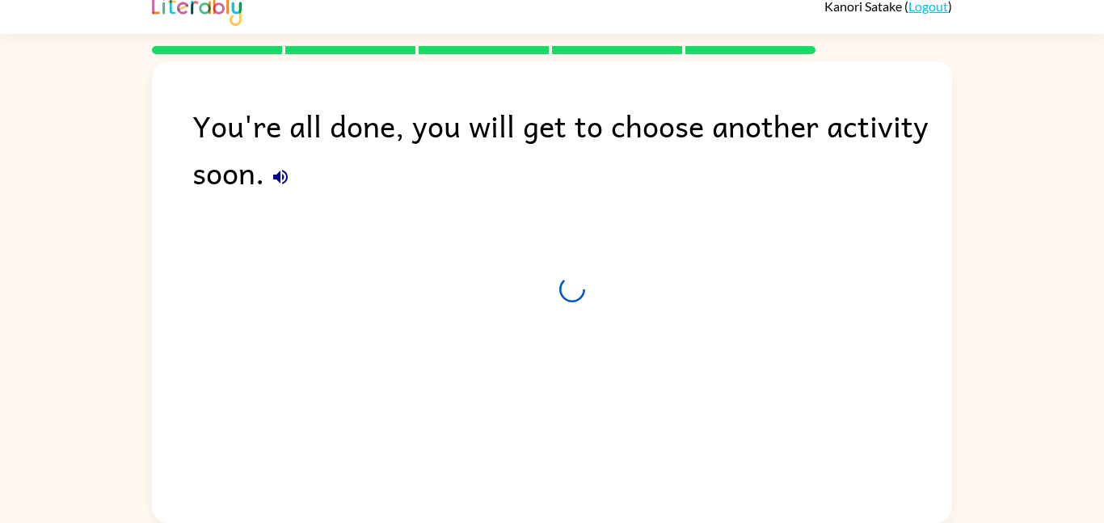
scroll to position [16, 0]
